Goal: Complete application form

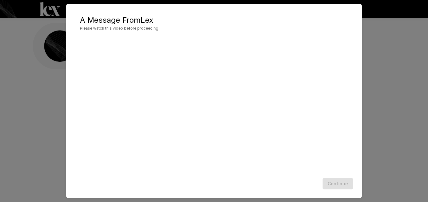
click at [338, 181] on div "Continue" at bounding box center [213, 183] width 283 height 17
click at [235, 14] on h2 "A Message From [PERSON_NAME] Please watch this video before proceeding" at bounding box center [213, 23] width 283 height 26
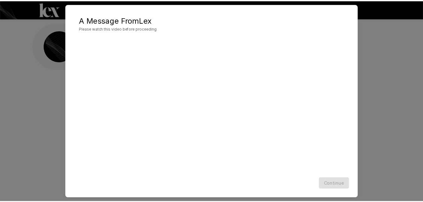
scroll to position [0, 0]
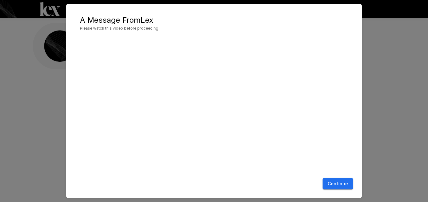
click at [342, 188] on button "Continue" at bounding box center [337, 184] width 30 height 12
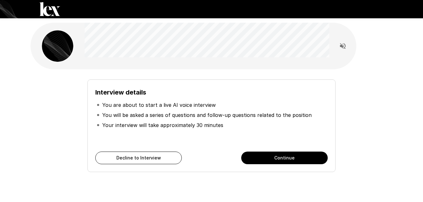
click at [261, 159] on button "Continue" at bounding box center [284, 157] width 86 height 13
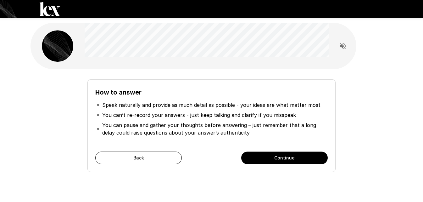
click at [260, 155] on button "Continue" at bounding box center [284, 157] width 86 height 13
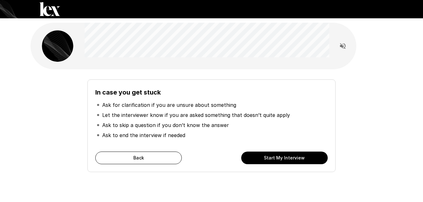
click at [255, 151] on button "Start My Interview" at bounding box center [284, 157] width 86 height 13
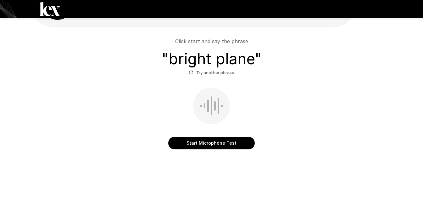
scroll to position [42, 0]
click at [192, 136] on button "Start Microphone Test" at bounding box center [211, 142] width 86 height 13
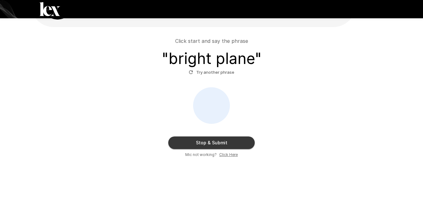
click at [208, 75] on button "Try another phrase" at bounding box center [211, 72] width 49 height 10
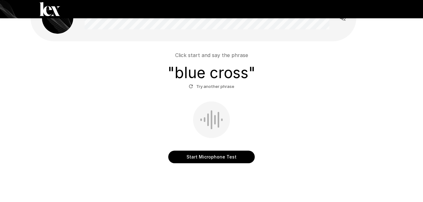
scroll to position [31, 0]
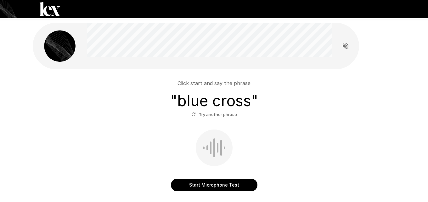
click at [209, 149] on div "Click start and say the phrase " blue cross " Try another phrase Start Micropho…" at bounding box center [214, 101] width 428 height 202
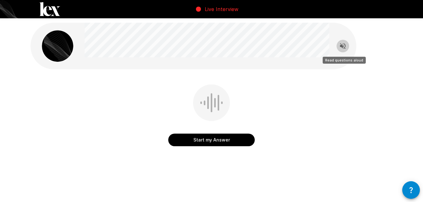
click at [345, 48] on icon "Read questions aloud" at bounding box center [343, 46] width 6 height 6
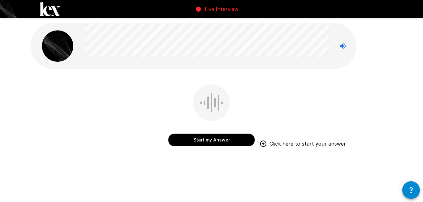
click at [401, 71] on div "Start my Answer Click here to start your answer" at bounding box center [211, 102] width 423 height 205
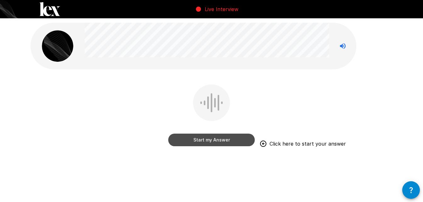
click at [218, 139] on button "Start my Answer" at bounding box center [211, 139] width 86 height 13
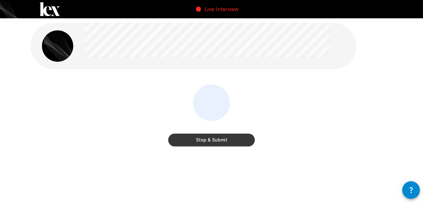
click at [223, 141] on button "Stop & Submit" at bounding box center [211, 139] width 86 height 13
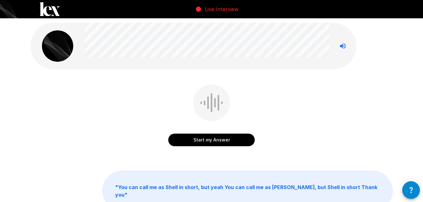
click at [210, 136] on button "Start my Answer" at bounding box center [211, 139] width 86 height 13
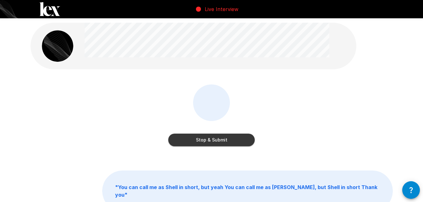
click at [208, 142] on button "Stop & Submit" at bounding box center [211, 139] width 86 height 13
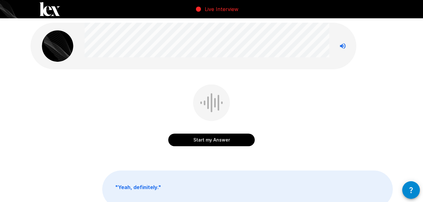
click at [209, 139] on button "Start my Answer" at bounding box center [211, 139] width 86 height 13
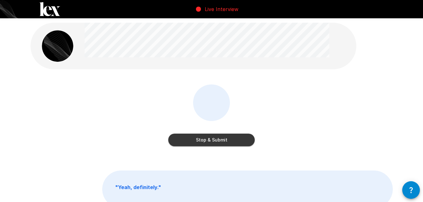
click at [209, 138] on button "Stop & Submit" at bounding box center [211, 139] width 86 height 13
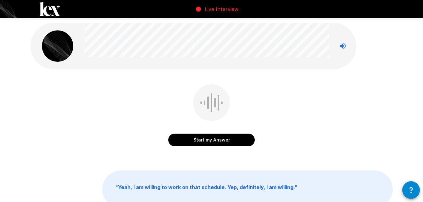
click at [208, 137] on button "Start my Answer" at bounding box center [211, 139] width 86 height 13
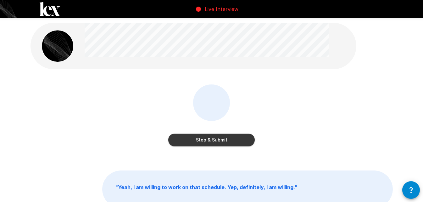
click at [207, 136] on button "Stop & Submit" at bounding box center [211, 139] width 86 height 13
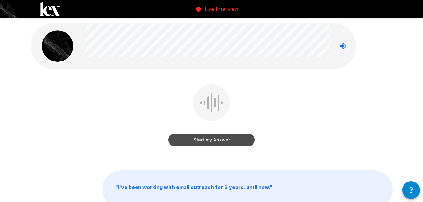
click at [206, 138] on button "Start my Answer" at bounding box center [211, 139] width 86 height 13
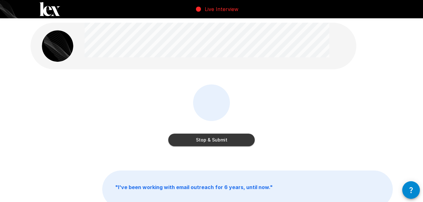
click at [204, 141] on button "Stop & Submit" at bounding box center [211, 139] width 86 height 13
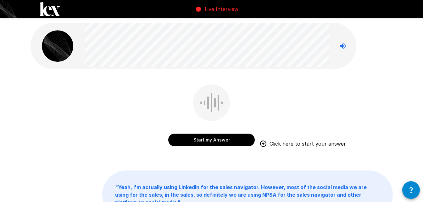
click at [207, 135] on button "Start my Answer" at bounding box center [211, 139] width 86 height 13
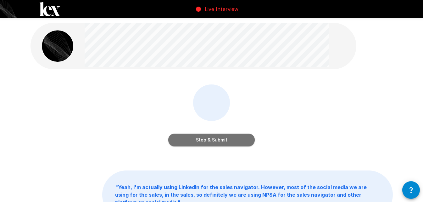
click at [209, 142] on button "Stop & Submit" at bounding box center [211, 139] width 86 height 13
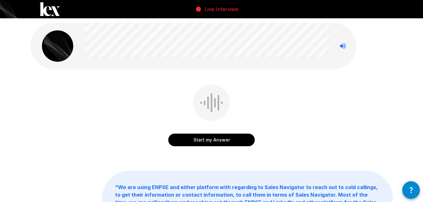
click at [210, 141] on button "Start my Answer" at bounding box center [211, 139] width 86 height 13
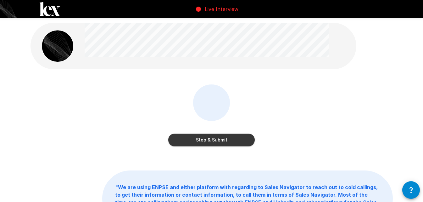
click at [208, 139] on button "Stop & Submit" at bounding box center [211, 139] width 86 height 13
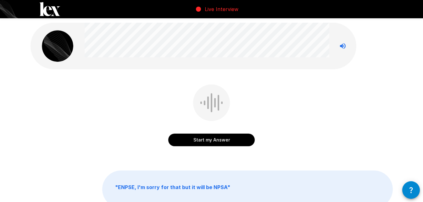
click at [209, 138] on button "Start my Answer" at bounding box center [211, 139] width 86 height 13
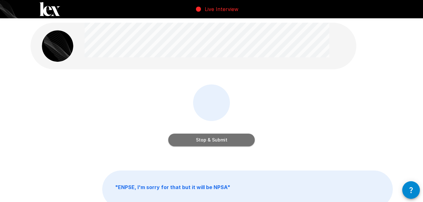
click at [213, 137] on button "Stop & Submit" at bounding box center [211, 139] width 86 height 13
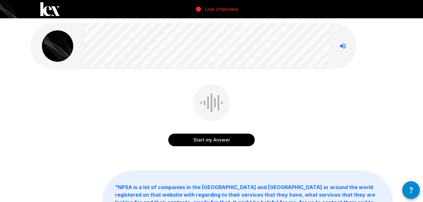
click at [214, 140] on button "Start my Answer" at bounding box center [211, 139] width 86 height 13
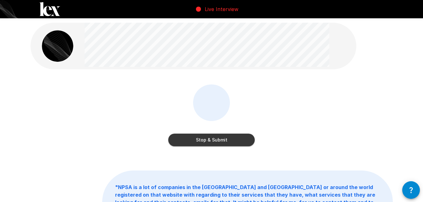
click at [200, 138] on button "Stop & Submit" at bounding box center [211, 139] width 86 height 13
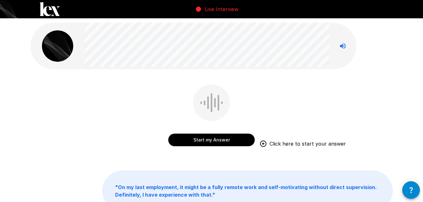
click at [203, 137] on button "Start my Answer" at bounding box center [211, 139] width 86 height 13
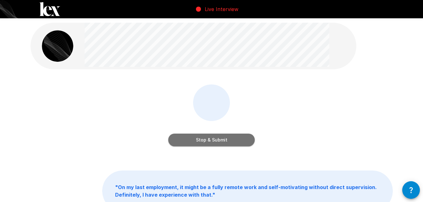
click at [200, 139] on button "Stop & Submit" at bounding box center [211, 139] width 86 height 13
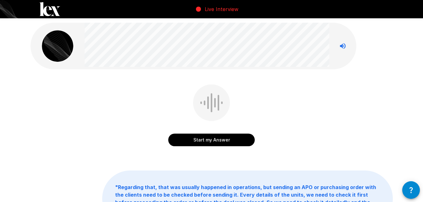
click at [190, 141] on button "Start my Answer" at bounding box center [211, 139] width 86 height 13
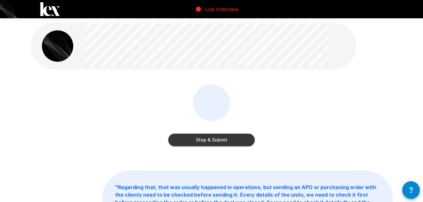
click at [205, 141] on button "Stop & Submit" at bounding box center [211, 139] width 86 height 13
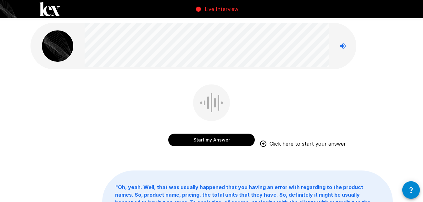
click at [209, 146] on div "Start my Answer Click here to start your answer" at bounding box center [211, 116] width 86 height 64
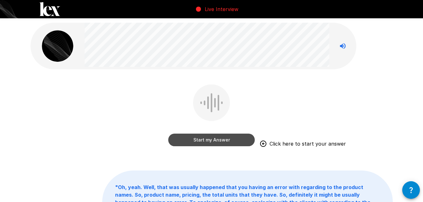
click at [211, 136] on button "Start my Answer" at bounding box center [211, 139] width 86 height 13
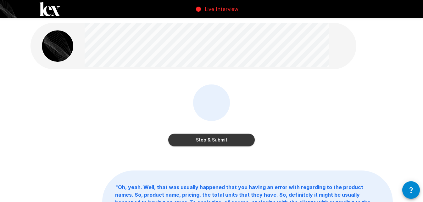
click at [190, 137] on button "Stop & Submit" at bounding box center [211, 139] width 86 height 13
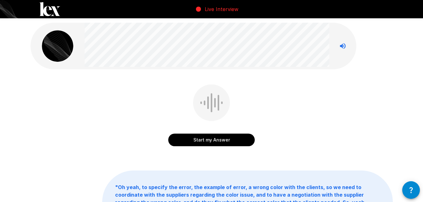
click at [197, 135] on button "Start my Answer" at bounding box center [211, 139] width 86 height 13
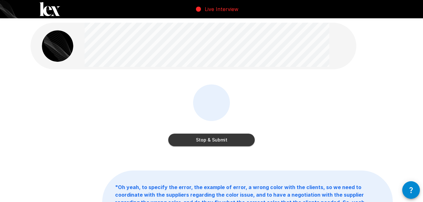
click at [233, 138] on button "Stop & Submit" at bounding box center [211, 139] width 86 height 13
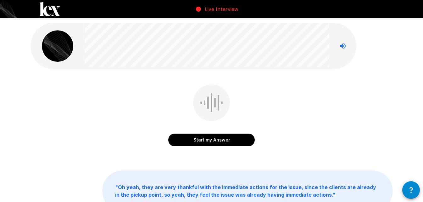
click at [224, 141] on button "Start my Answer" at bounding box center [211, 139] width 86 height 13
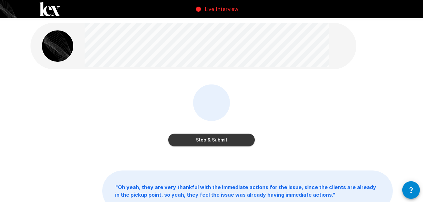
click at [219, 142] on button "Stop & Submit" at bounding box center [211, 139] width 86 height 13
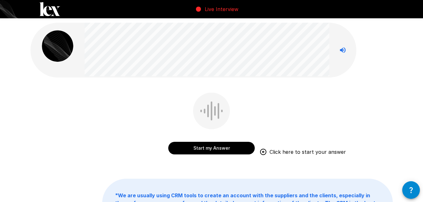
click at [225, 147] on button "Start my Answer" at bounding box center [211, 147] width 86 height 13
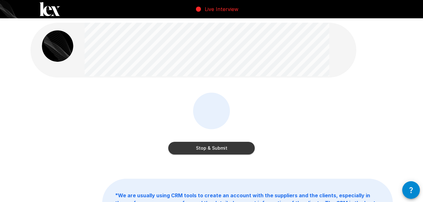
click at [224, 147] on button "Stop & Submit" at bounding box center [211, 147] width 86 height 13
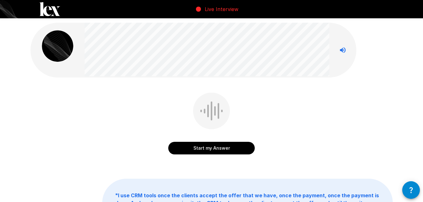
click at [195, 151] on button "Start my Answer" at bounding box center [211, 147] width 86 height 13
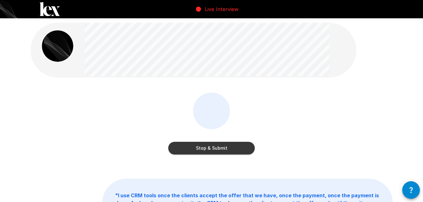
click at [200, 148] on button "Stop & Submit" at bounding box center [211, 147] width 86 height 13
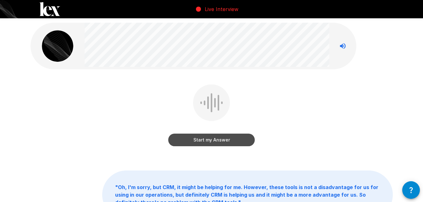
click at [223, 140] on button "Start my Answer" at bounding box center [211, 139] width 86 height 13
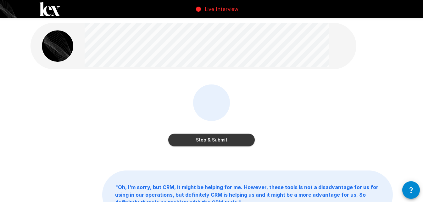
click at [209, 139] on button "Stop & Submit" at bounding box center [211, 139] width 86 height 13
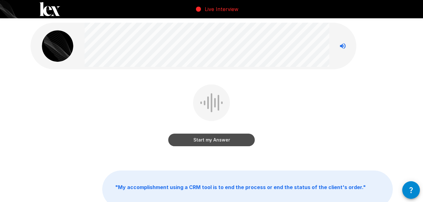
click at [208, 137] on button "Start my Answer" at bounding box center [211, 139] width 86 height 13
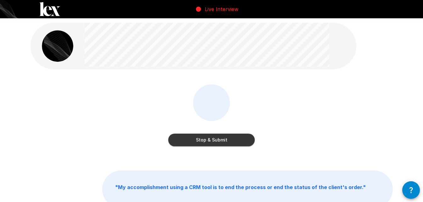
click at [205, 140] on button "Stop & Submit" at bounding box center [211, 139] width 86 height 13
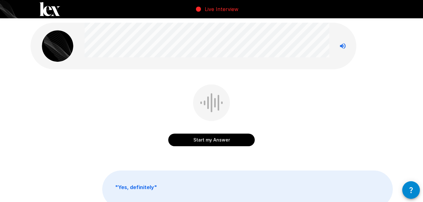
click at [206, 138] on button "Start my Answer" at bounding box center [211, 139] width 86 height 13
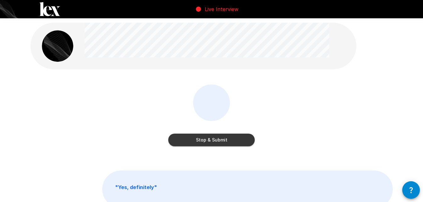
click at [204, 138] on button "Stop & Submit" at bounding box center [211, 139] width 86 height 13
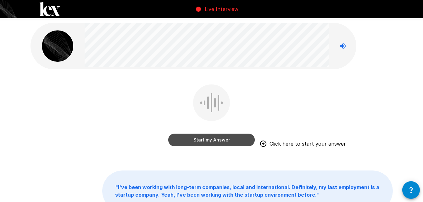
click at [209, 138] on button "Start my Answer" at bounding box center [211, 139] width 86 height 13
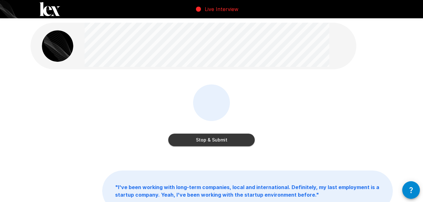
click at [201, 142] on button "Stop & Submit" at bounding box center [211, 139] width 86 height 13
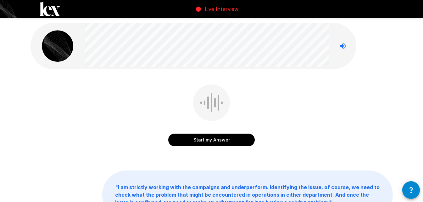
click at [207, 138] on button "Start my Answer" at bounding box center [211, 139] width 86 height 13
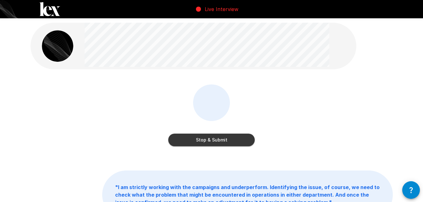
click at [221, 144] on button "Stop & Submit" at bounding box center [211, 139] width 86 height 13
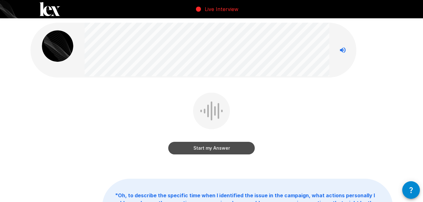
click at [211, 145] on button "Start my Answer" at bounding box center [211, 147] width 86 height 13
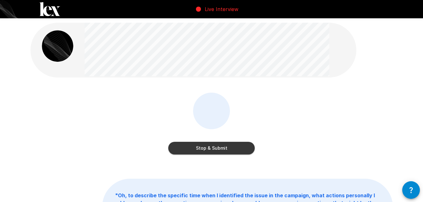
click at [192, 152] on button "Stop & Submit" at bounding box center [211, 147] width 86 height 13
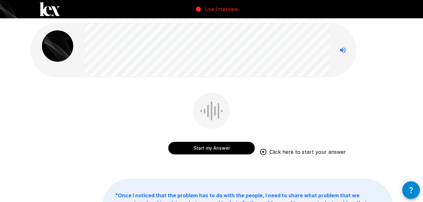
click at [197, 147] on button "Start my Answer" at bounding box center [211, 147] width 86 height 13
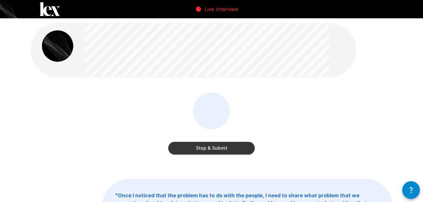
click at [191, 145] on button "Stop & Submit" at bounding box center [211, 147] width 86 height 13
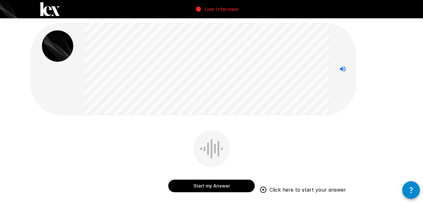
click at [208, 182] on button "Start my Answer" at bounding box center [211, 185] width 86 height 13
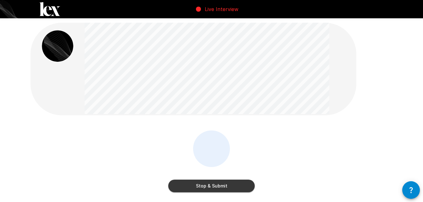
click at [229, 187] on button "Stop & Submit" at bounding box center [211, 185] width 86 height 13
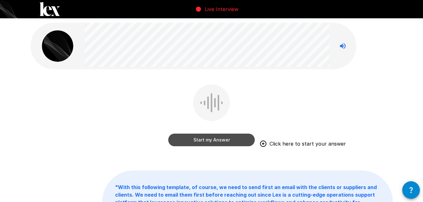
click at [205, 137] on button "Start my Answer" at bounding box center [211, 139] width 86 height 13
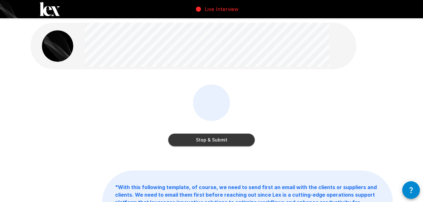
click at [194, 142] on button "Stop & Submit" at bounding box center [211, 139] width 86 height 13
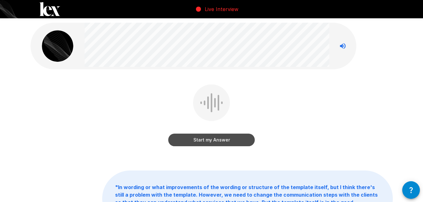
click at [183, 139] on button "Start my Answer" at bounding box center [211, 139] width 86 height 13
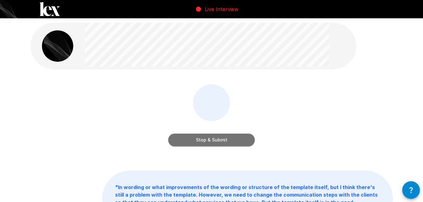
click at [215, 144] on button "Stop & Submit" at bounding box center [211, 139] width 86 height 13
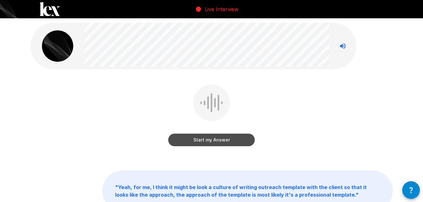
click at [207, 137] on button "Start my Answer" at bounding box center [211, 139] width 86 height 13
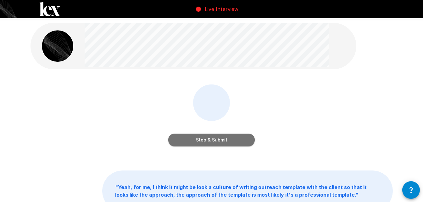
click at [225, 146] on button "Stop & Submit" at bounding box center [211, 139] width 86 height 13
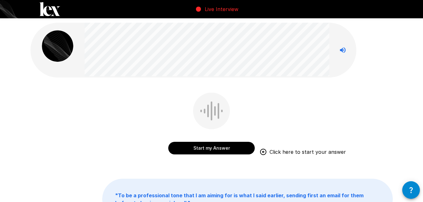
click at [197, 147] on button "Start my Answer" at bounding box center [211, 147] width 86 height 13
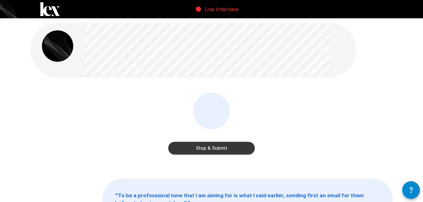
drag, startPoint x: 238, startPoint y: 136, endPoint x: 238, endPoint y: 146, distance: 10.1
click at [238, 137] on div "Stop & Submit" at bounding box center [211, 141] width 86 height 25
click at [238, 146] on button "Stop & Submit" at bounding box center [211, 147] width 86 height 13
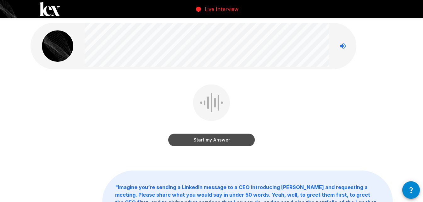
click at [243, 134] on button "Start my Answer" at bounding box center [211, 139] width 86 height 13
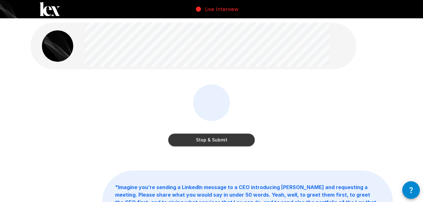
click at [233, 141] on button "Stop & Submit" at bounding box center [211, 139] width 86 height 13
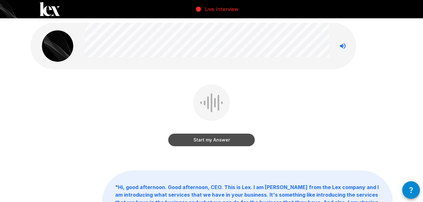
click at [218, 136] on button "Start my Answer" at bounding box center [211, 139] width 86 height 13
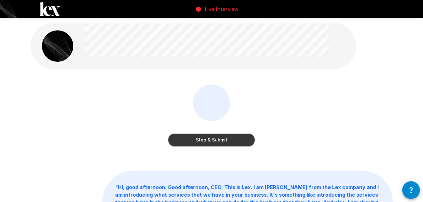
click at [199, 135] on button "Stop & Submit" at bounding box center [211, 139] width 86 height 13
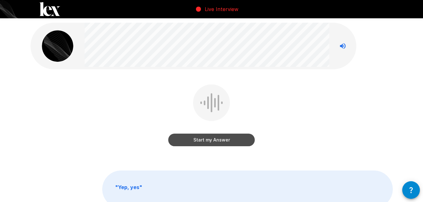
click at [183, 138] on button "Start my Answer" at bounding box center [211, 139] width 86 height 13
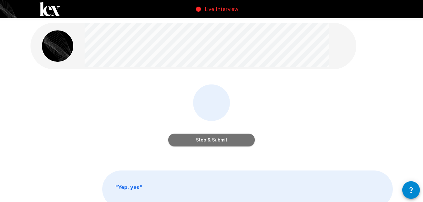
click at [217, 141] on button "Stop & Submit" at bounding box center [211, 139] width 86 height 13
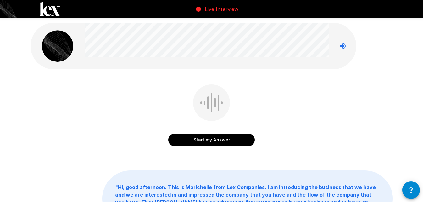
click at [213, 136] on button "Start my Answer" at bounding box center [211, 139] width 86 height 13
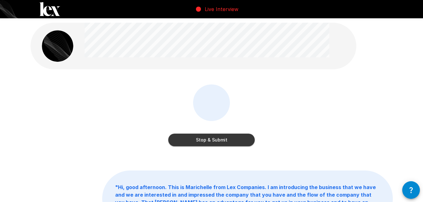
click at [201, 135] on button "Stop & Submit" at bounding box center [211, 139] width 86 height 13
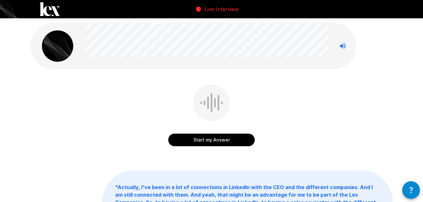
click at [215, 138] on button "Start my Answer" at bounding box center [211, 139] width 86 height 13
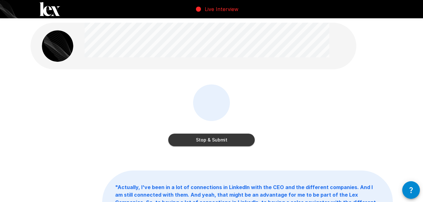
click at [194, 139] on button "Stop & Submit" at bounding box center [211, 139] width 86 height 13
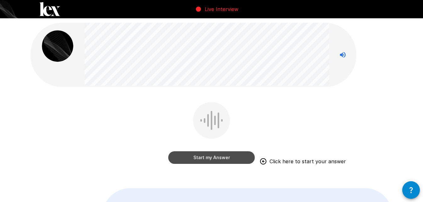
click at [231, 158] on button "Start my Answer" at bounding box center [211, 157] width 86 height 13
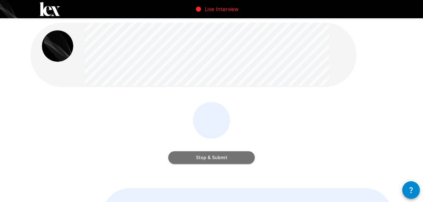
click at [228, 162] on button "Stop & Submit" at bounding box center [211, 157] width 86 height 13
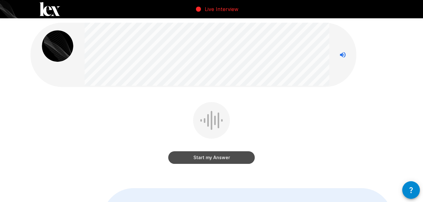
click at [191, 154] on button "Start my Answer" at bounding box center [211, 157] width 86 height 13
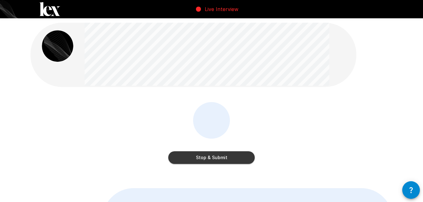
click at [227, 155] on button "Stop & Submit" at bounding box center [211, 157] width 86 height 13
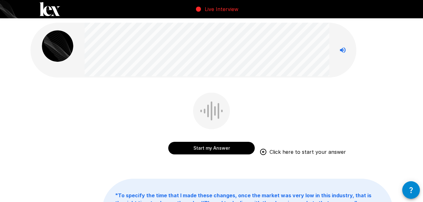
click at [217, 145] on button "Start my Answer" at bounding box center [211, 147] width 86 height 13
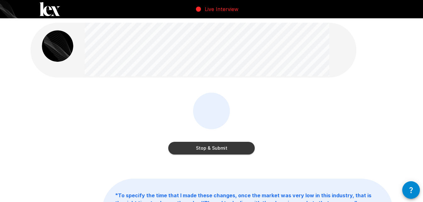
click at [201, 145] on button "Stop & Submit" at bounding box center [211, 147] width 86 height 13
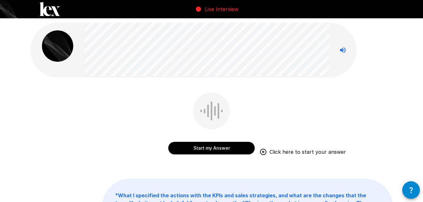
click at [204, 150] on button "Start my Answer" at bounding box center [211, 147] width 86 height 13
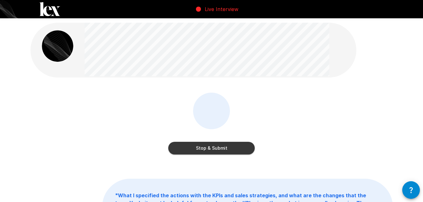
click at [212, 146] on button "Stop & Submit" at bounding box center [211, 147] width 86 height 13
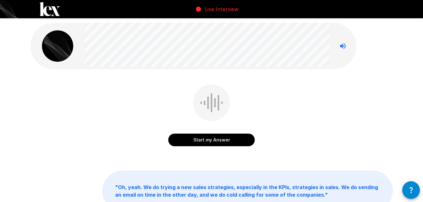
click at [203, 134] on button "Start my Answer" at bounding box center [211, 139] width 86 height 13
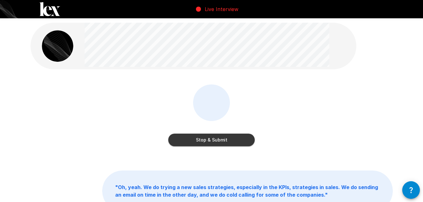
click at [194, 137] on button "Stop & Submit" at bounding box center [211, 139] width 86 height 13
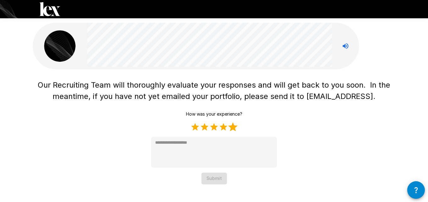
click at [234, 126] on label "5 Stars" at bounding box center [232, 126] width 9 height 9
type textarea "*"
click at [209, 175] on button "Submit" at bounding box center [213, 178] width 25 height 12
